Goal: Information Seeking & Learning: Learn about a topic

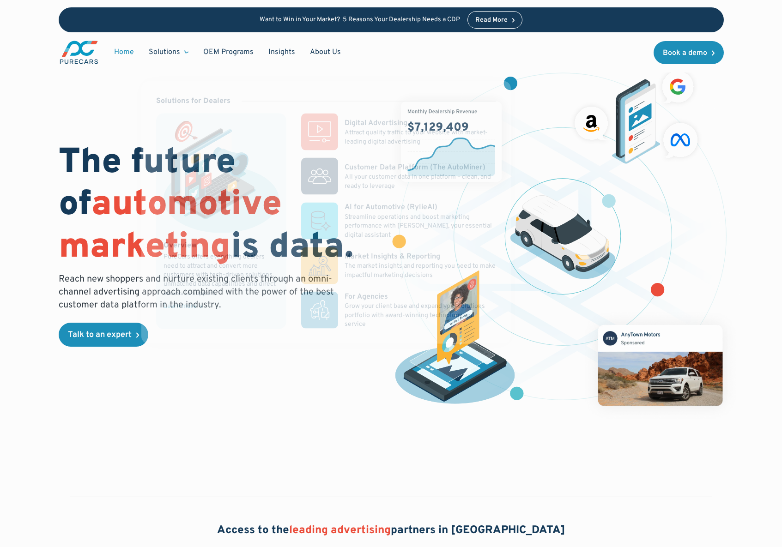
click at [169, 59] on div "Solutions" at bounding box center [168, 52] width 54 height 18
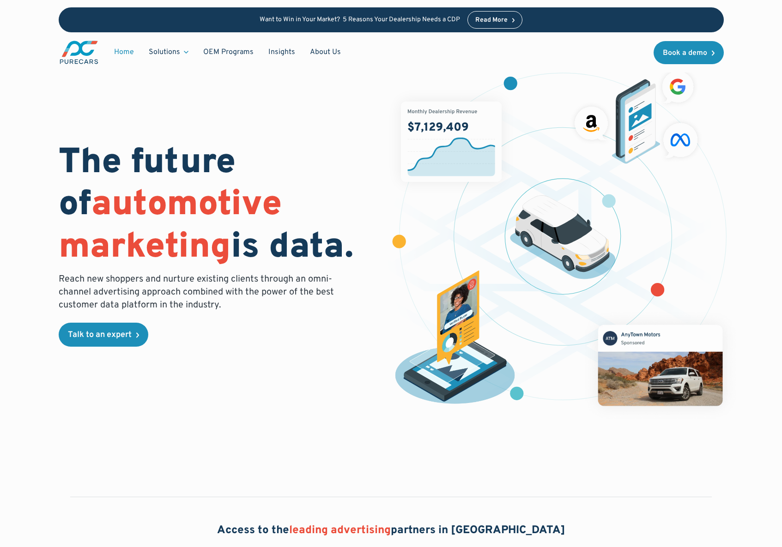
click at [169, 59] on div "Solutions" at bounding box center [168, 52] width 54 height 18
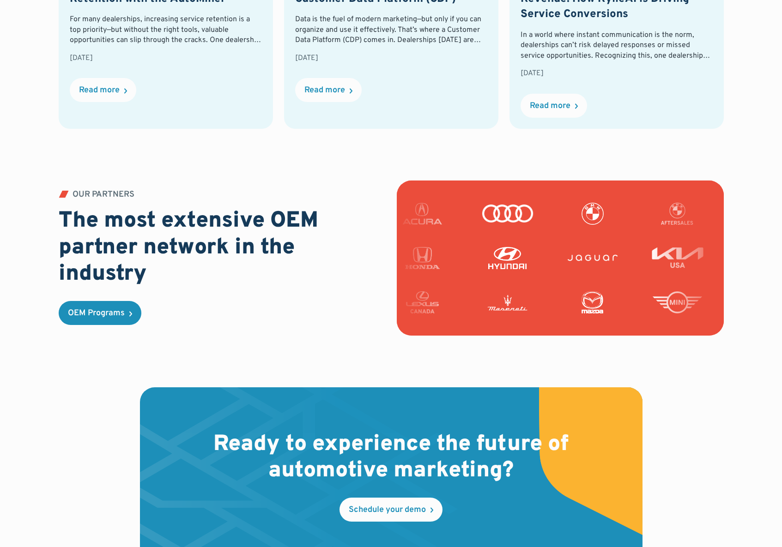
scroll to position [1920, 0]
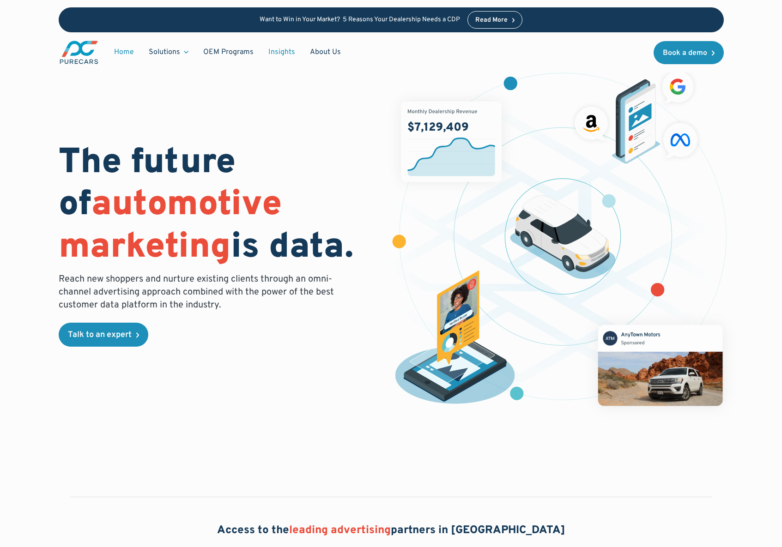
click at [279, 53] on link "Insights" at bounding box center [282, 52] width 42 height 18
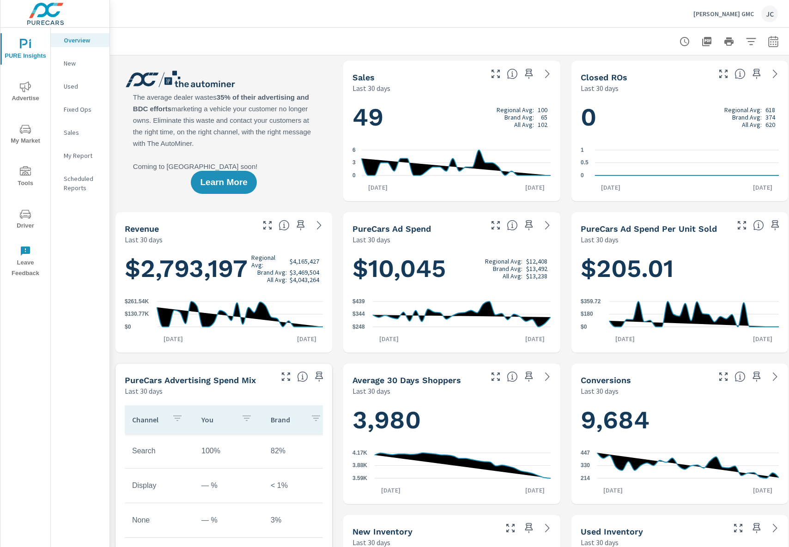
scroll to position [0, 0]
click at [747, 16] on p "Chavez Jessup GMC" at bounding box center [723, 14] width 60 height 8
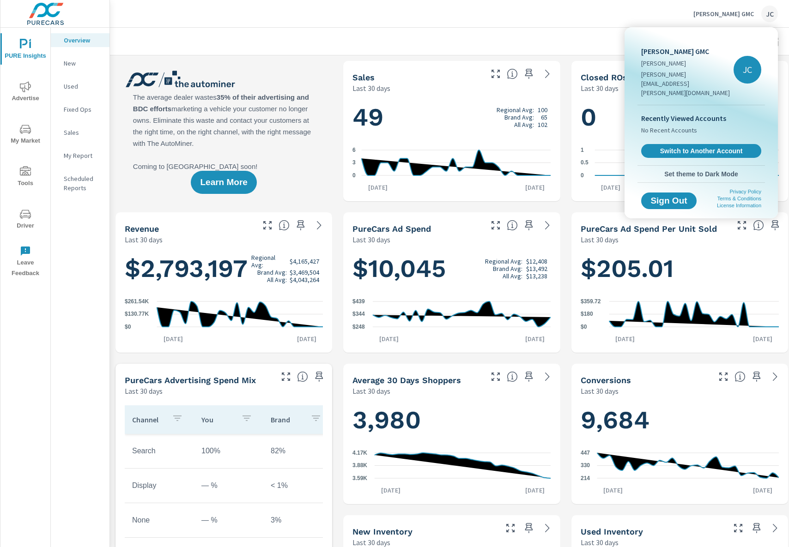
click at [29, 300] on div at bounding box center [394, 273] width 789 height 547
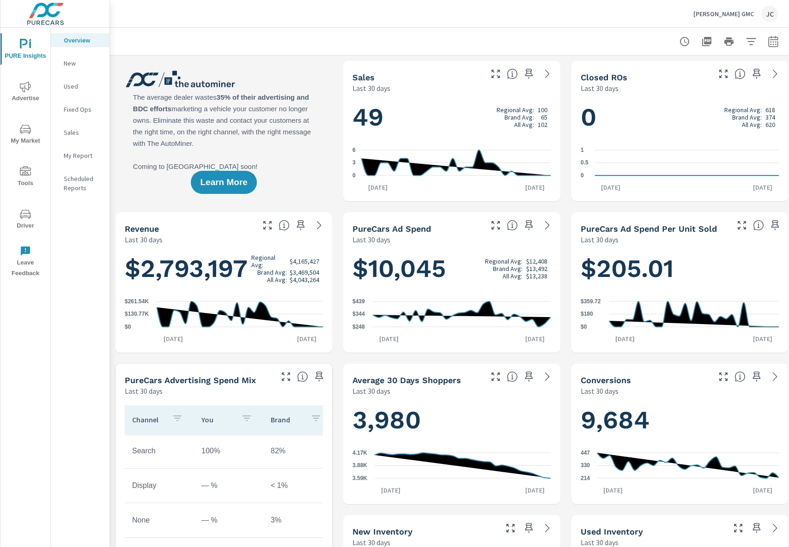
click at [30, 97] on span "Advertise" at bounding box center [25, 92] width 44 height 23
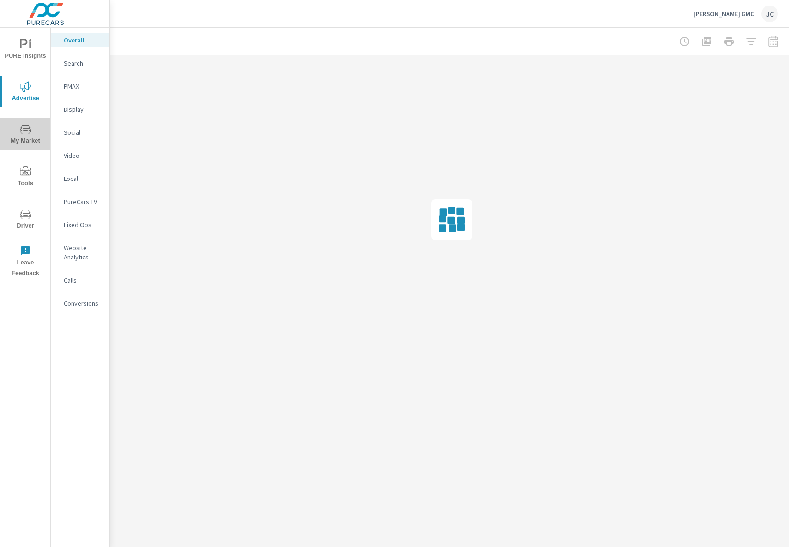
click at [28, 131] on icon "nav menu" at bounding box center [25, 129] width 11 height 11
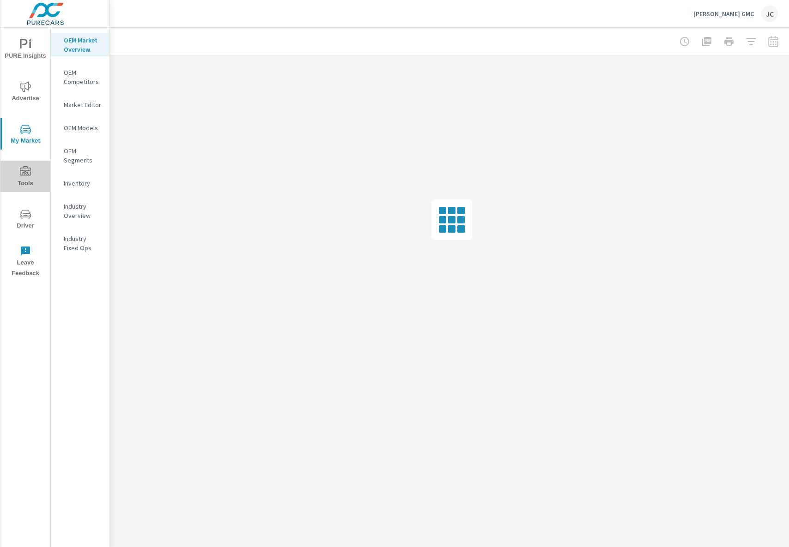
click at [29, 172] on icon "nav menu" at bounding box center [25, 171] width 11 height 11
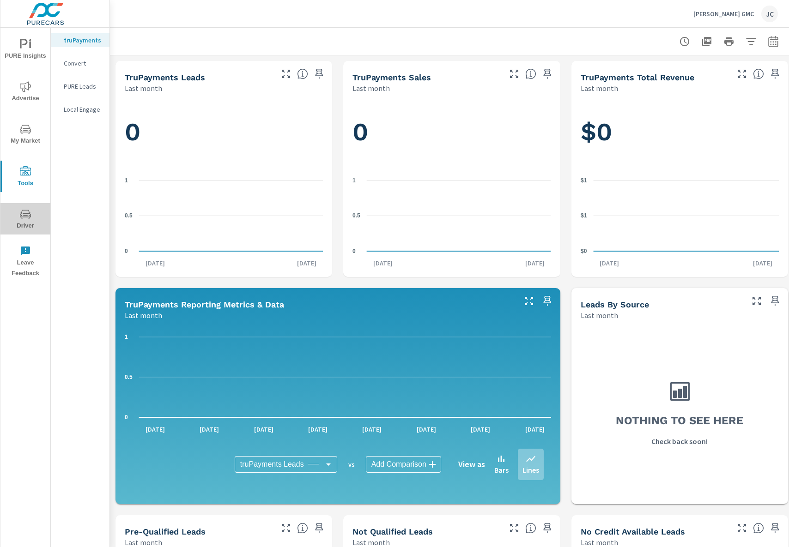
click at [26, 213] on icon "nav menu" at bounding box center [25, 214] width 11 height 11
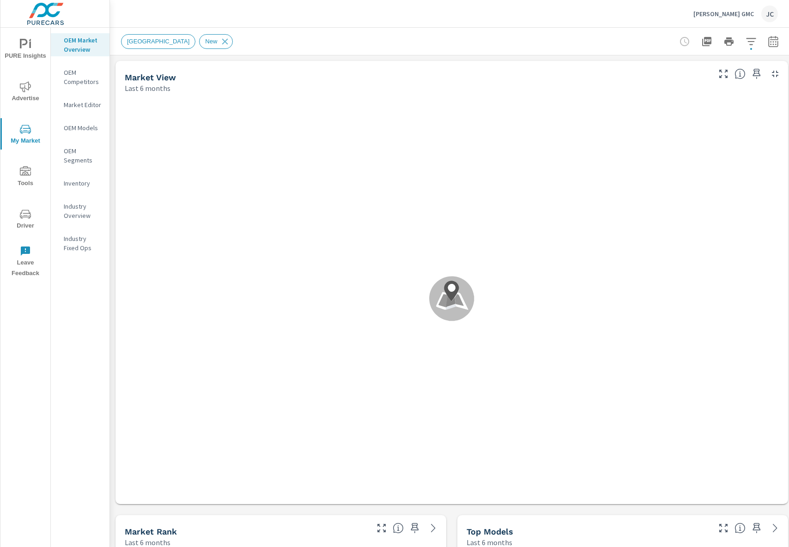
click at [80, 80] on p "OEM Competitors" at bounding box center [83, 77] width 38 height 18
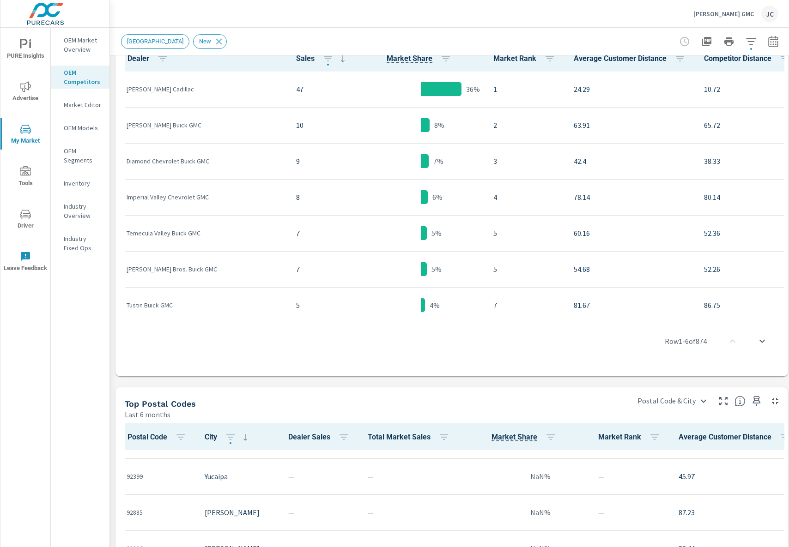
scroll to position [183, 0]
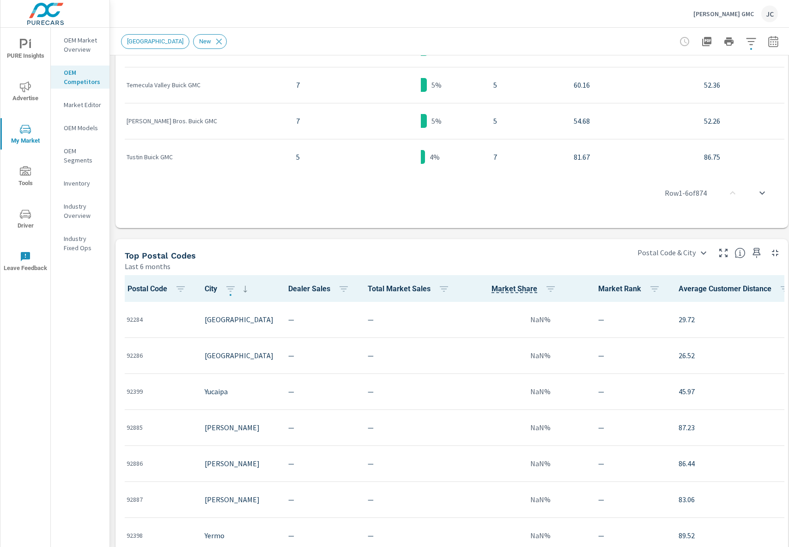
scroll to position [367, 0]
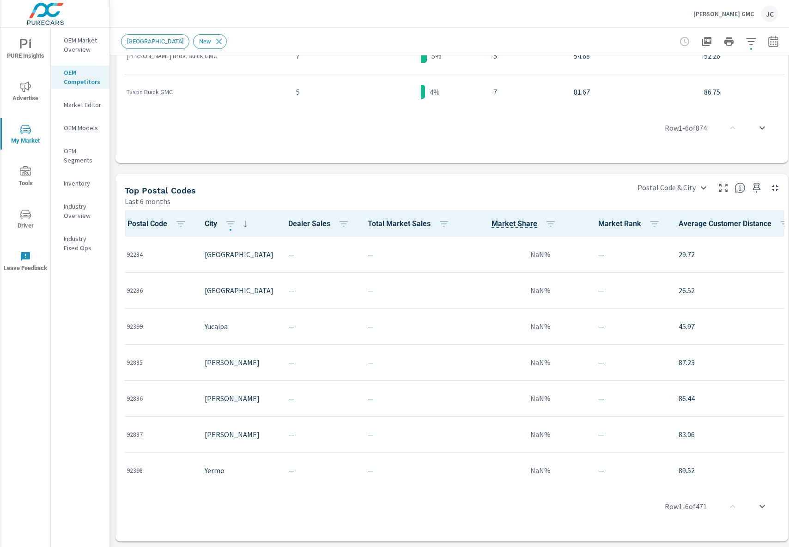
scroll to position [97, 0]
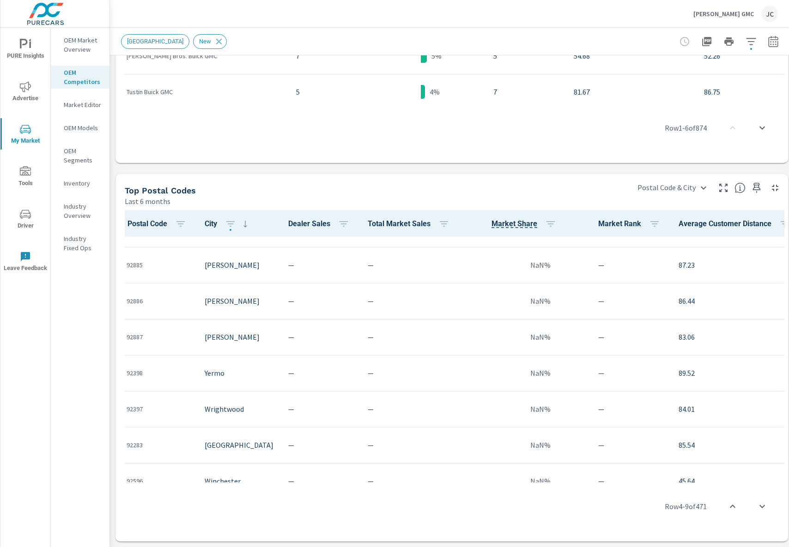
scroll to position [510, 0]
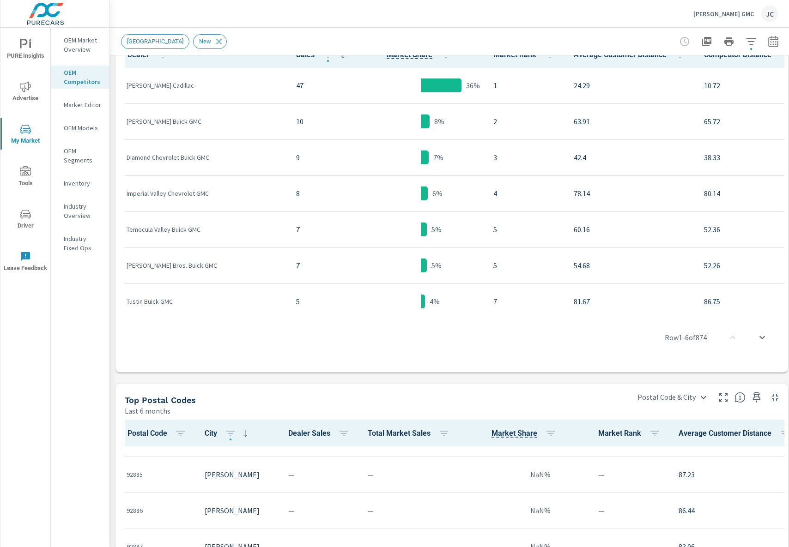
click at [87, 127] on p "OEM Models" at bounding box center [83, 127] width 38 height 9
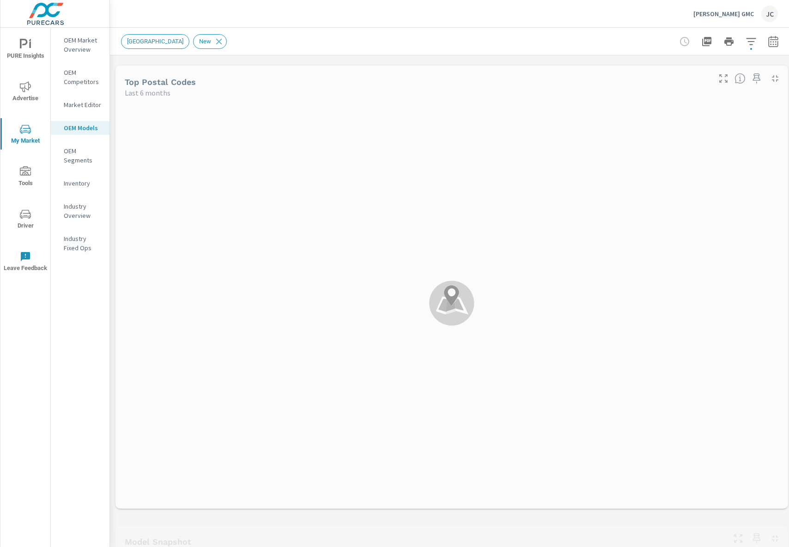
click at [72, 46] on p "OEM Market Overview" at bounding box center [83, 45] width 38 height 18
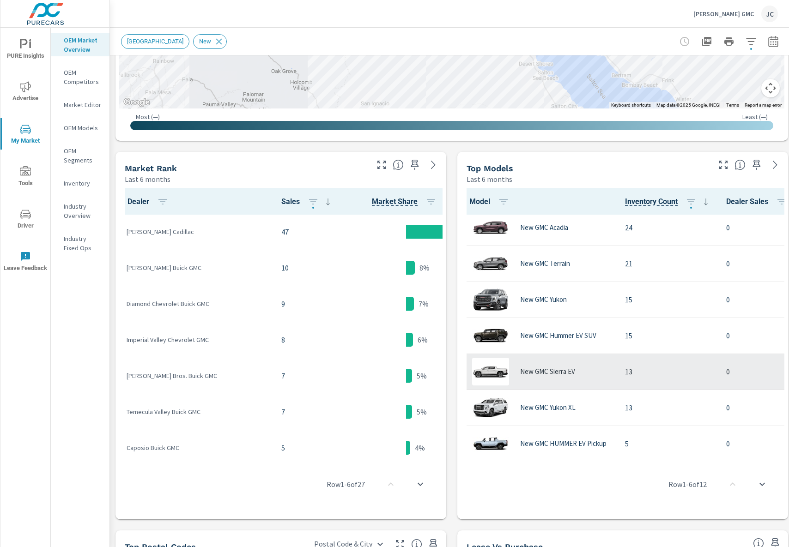
scroll to position [193, 0]
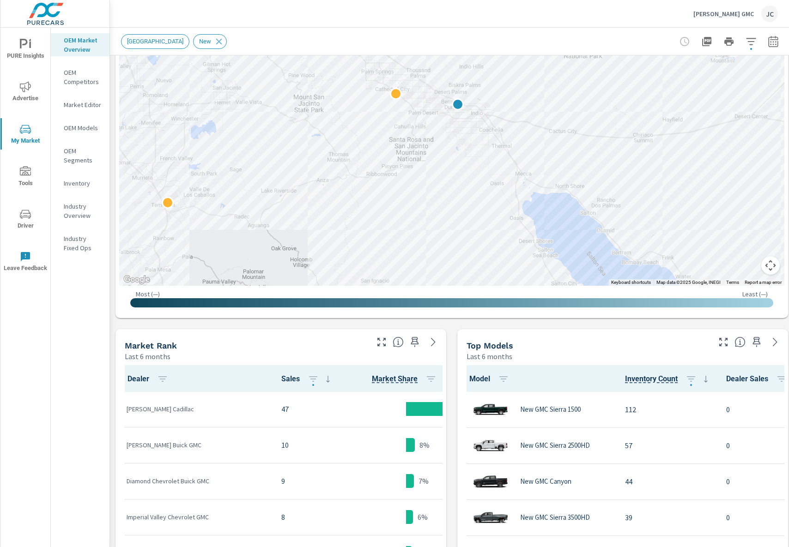
click at [147, 43] on span "New Market Area" at bounding box center [154, 41] width 67 height 7
click at [33, 51] on span "PURE Insights" at bounding box center [25, 50] width 44 height 23
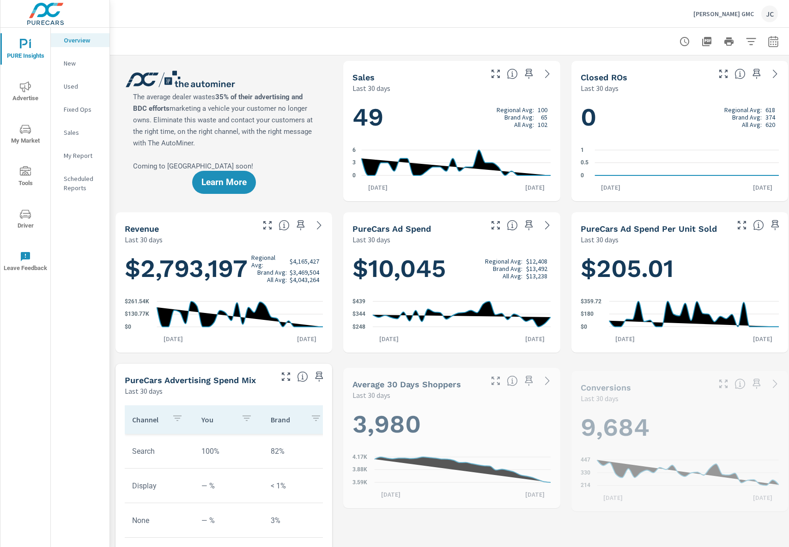
scroll to position [0, 0]
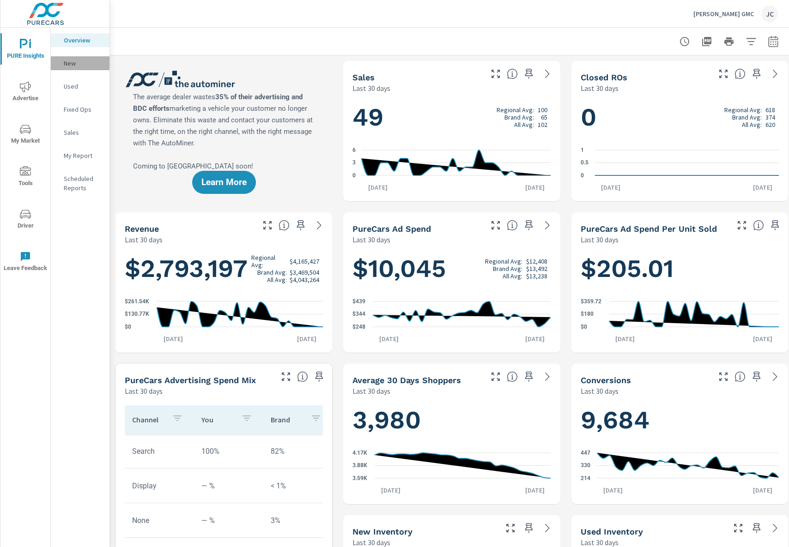
click at [80, 66] on p "New" at bounding box center [83, 63] width 38 height 9
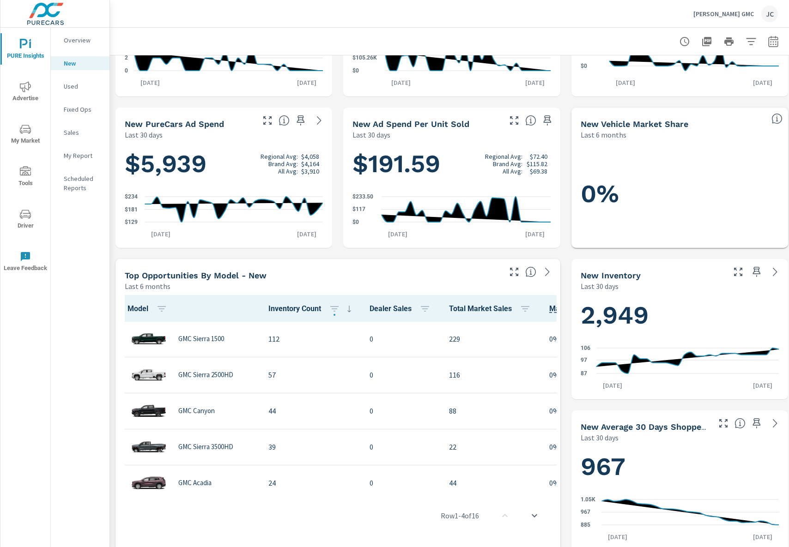
scroll to position [156, 0]
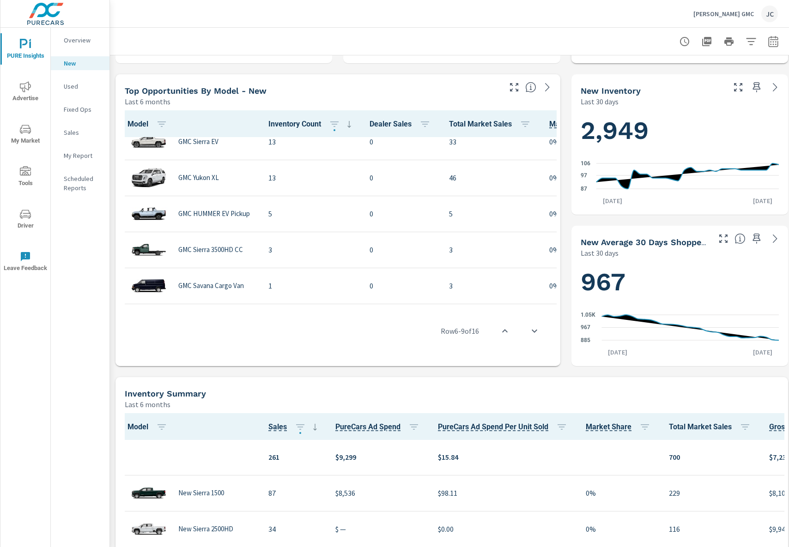
scroll to position [124, 0]
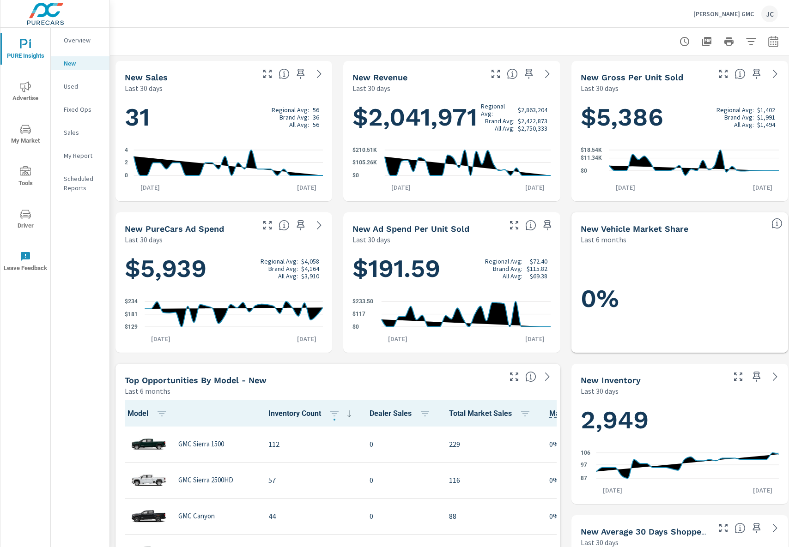
click at [71, 90] on p "Used" at bounding box center [83, 86] width 38 height 9
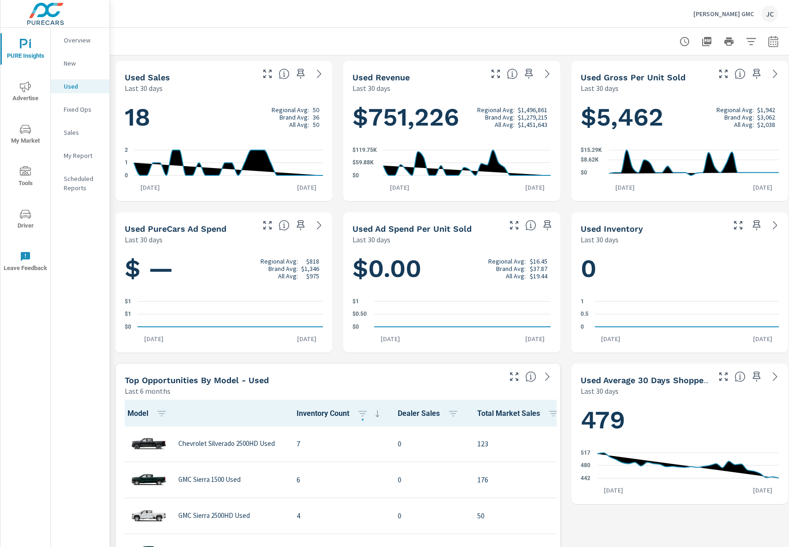
click at [77, 110] on p "Fixed Ops" at bounding box center [83, 109] width 38 height 9
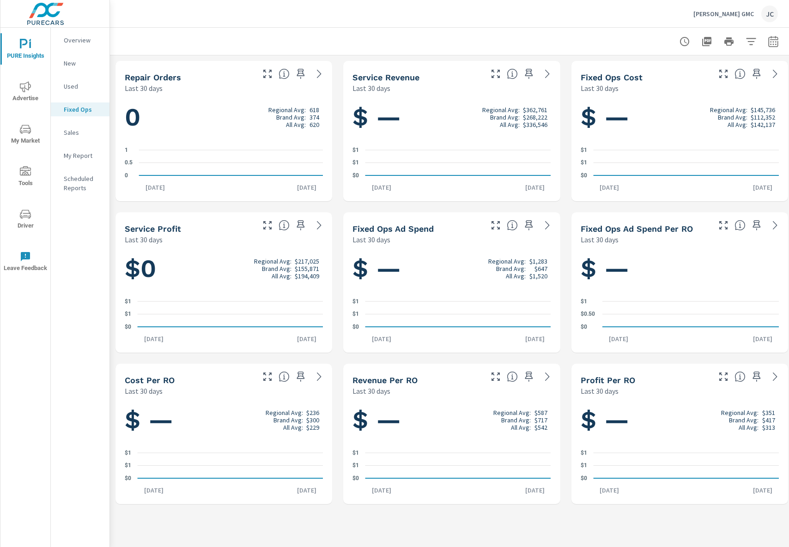
click at [75, 136] on p "Sales" at bounding box center [83, 132] width 38 height 9
